Goal: Task Accomplishment & Management: Use online tool/utility

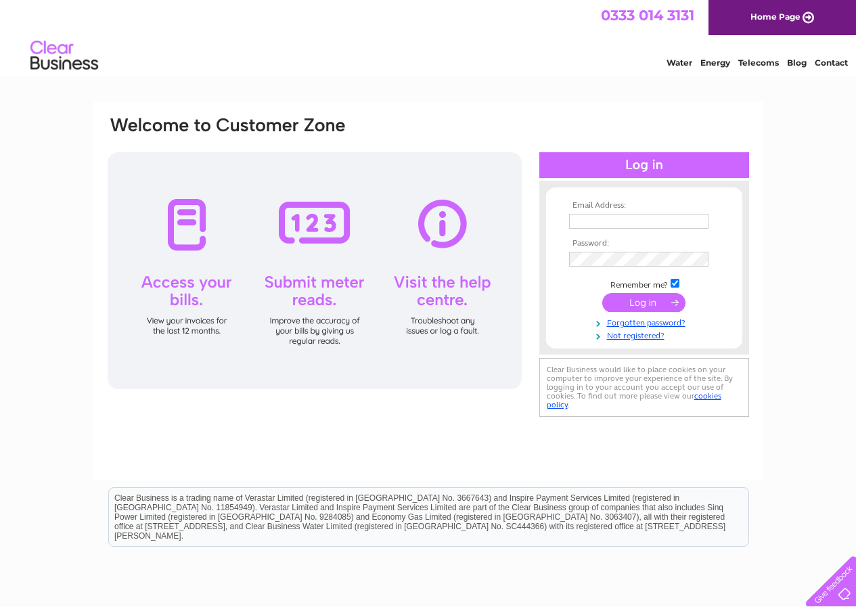
click at [582, 226] on input "text" at bounding box center [638, 221] width 139 height 15
type input "showroomsales@upvc.it"
click at [641, 301] on input "submit" at bounding box center [643, 302] width 83 height 19
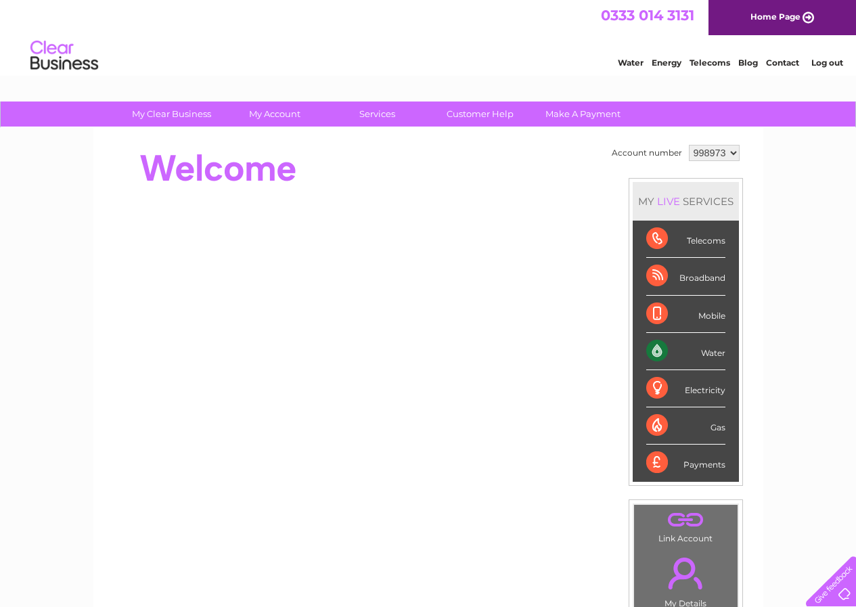
click at [649, 387] on div "Electricity" at bounding box center [685, 388] width 79 height 37
click at [654, 385] on div "Electricity" at bounding box center [685, 388] width 79 height 37
click at [704, 389] on div "Electricity" at bounding box center [685, 388] width 79 height 37
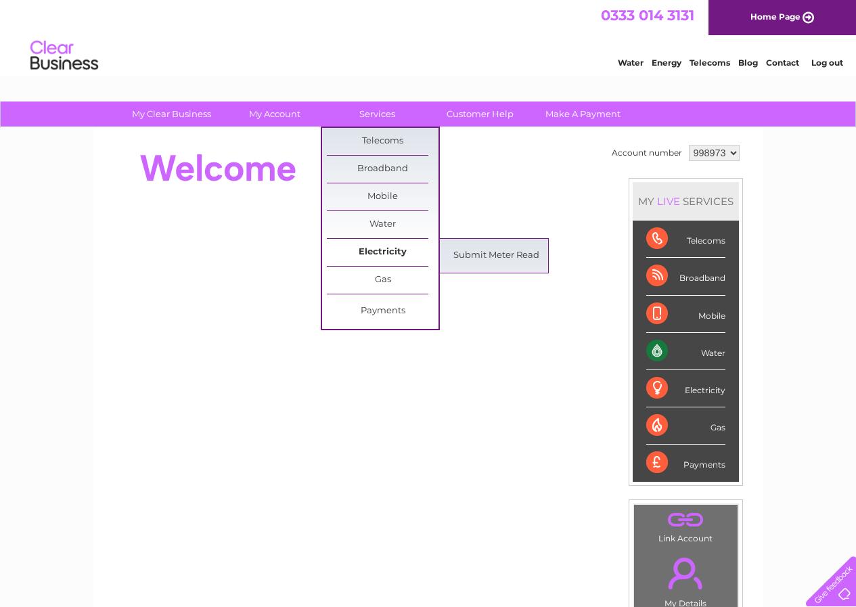
click at [374, 256] on link "Electricity" at bounding box center [383, 252] width 112 height 27
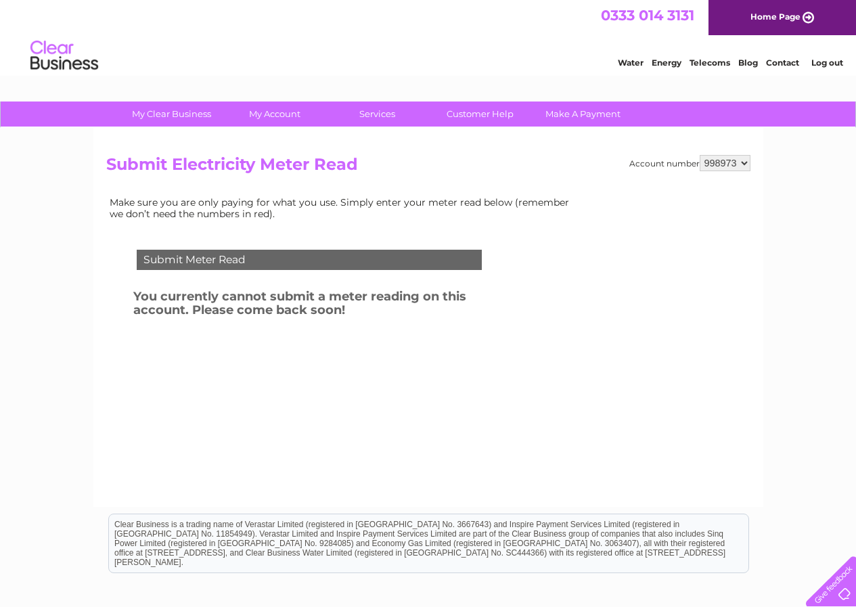
click at [260, 263] on div "Submit Meter Read" at bounding box center [309, 260] width 345 height 20
